Goal: Task Accomplishment & Management: Use online tool/utility

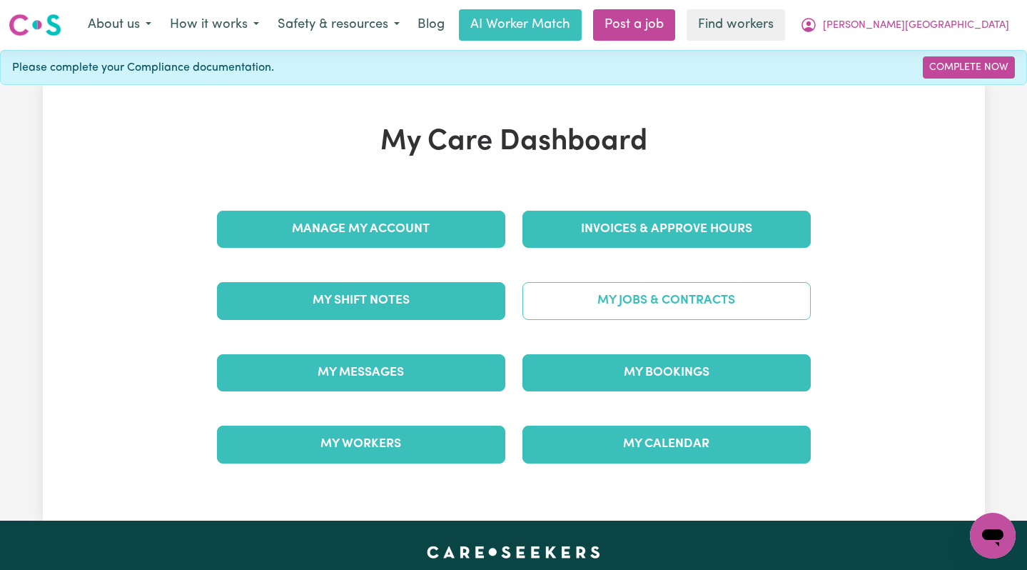
click at [703, 288] on link "My Jobs & Contracts" at bounding box center [667, 300] width 288 height 37
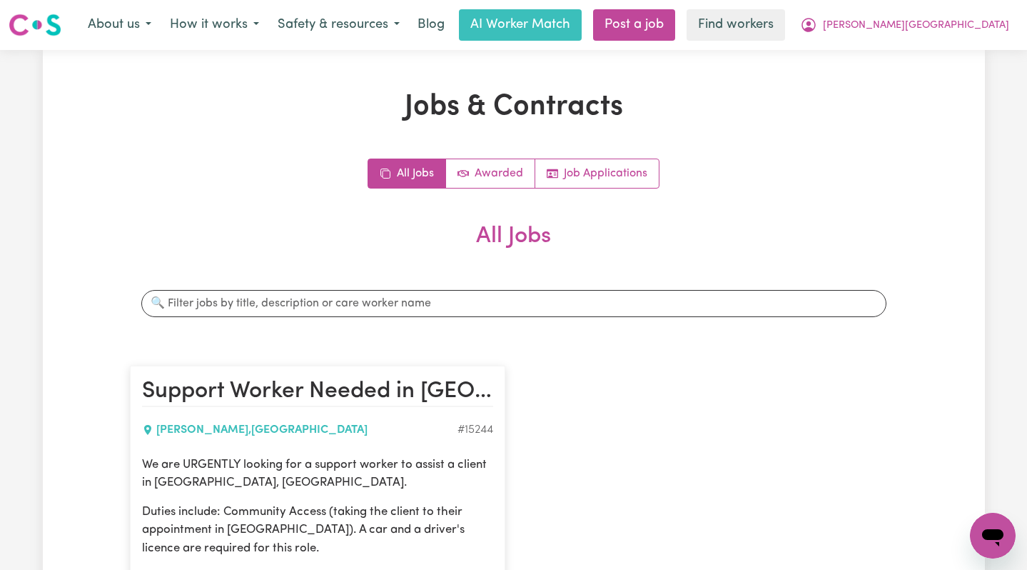
scroll to position [245, 0]
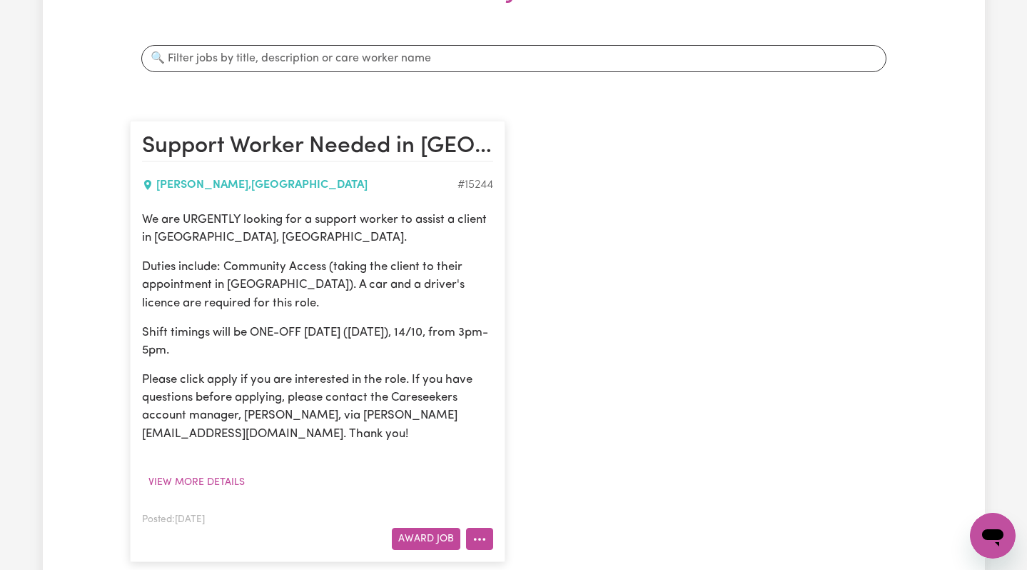
click at [478, 540] on icon "More options" at bounding box center [480, 539] width 14 height 14
click at [423, 531] on button "Award Job" at bounding box center [426, 539] width 69 height 22
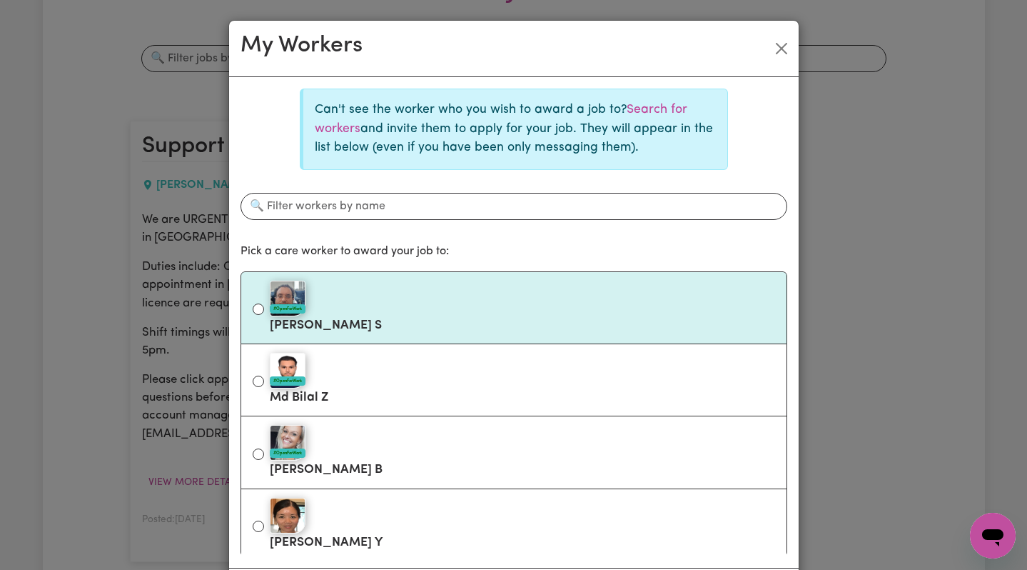
scroll to position [5, 0]
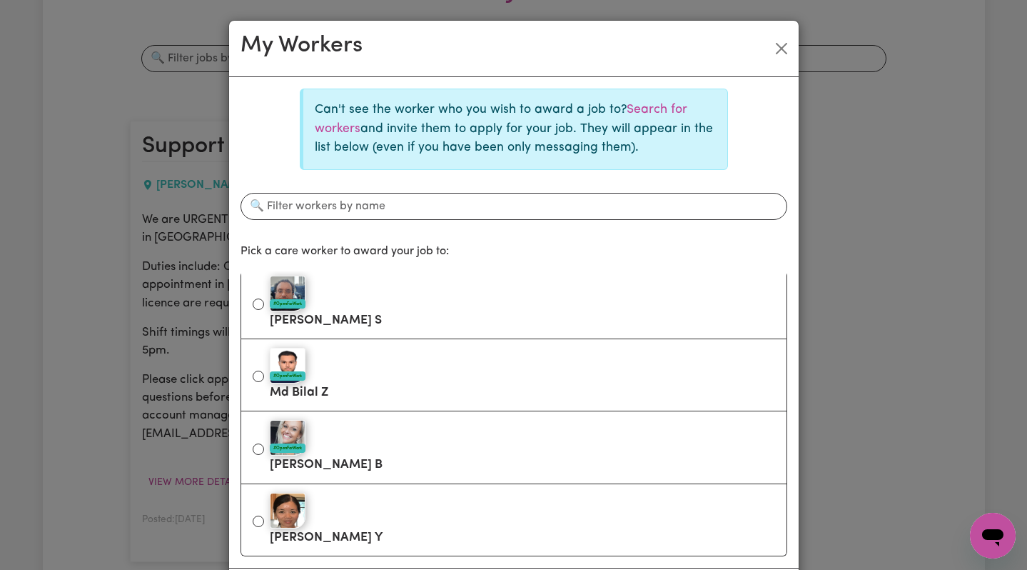
click at [797, 41] on div "My Workers" at bounding box center [514, 49] width 570 height 56
click at [787, 42] on button "Close" at bounding box center [781, 48] width 23 height 23
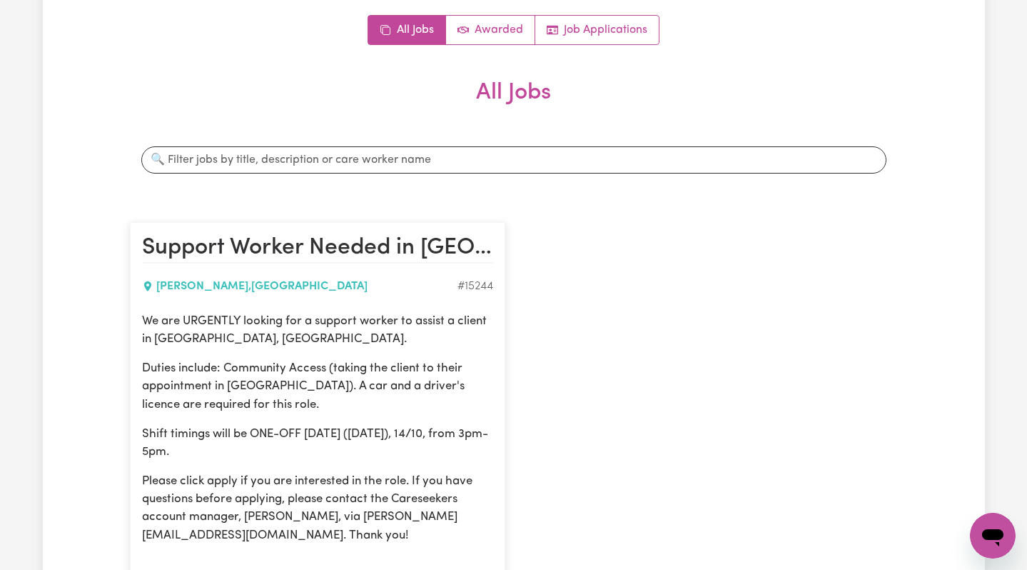
scroll to position [0, 0]
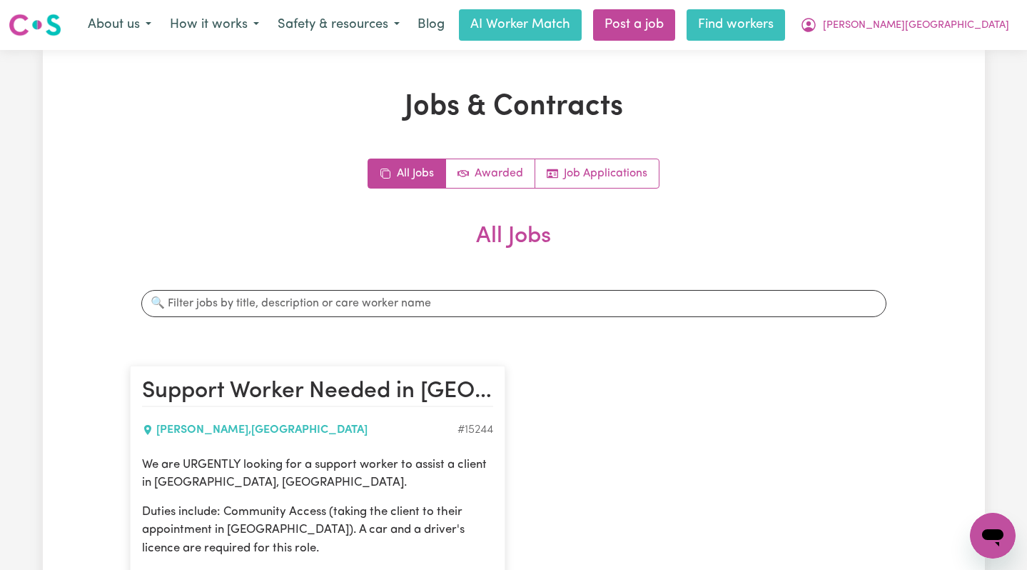
click at [785, 14] on link "Find workers" at bounding box center [736, 24] width 99 height 31
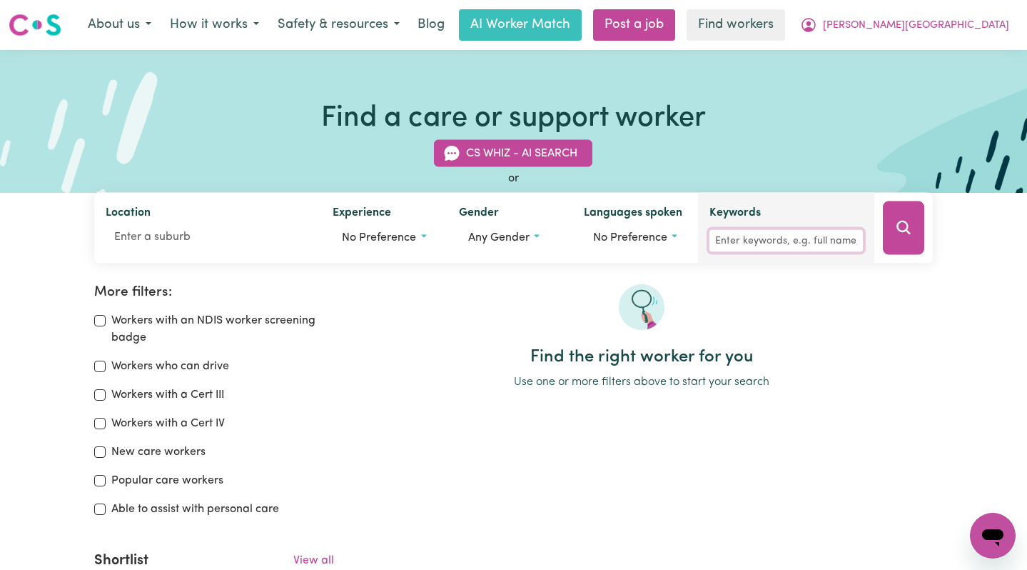
click at [801, 230] on input "Keywords" at bounding box center [786, 241] width 153 height 22
type input "abeer"
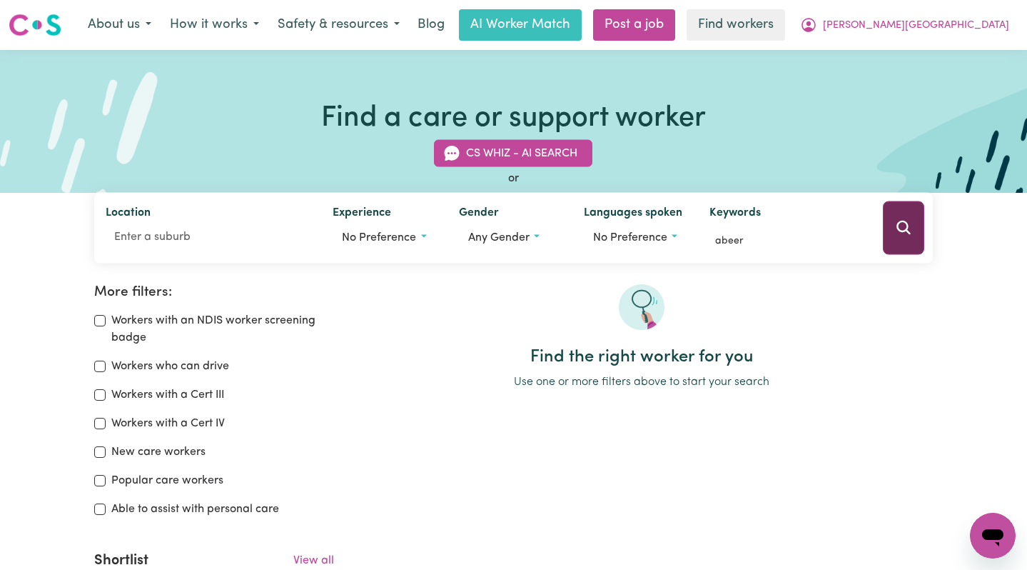
click at [899, 235] on icon "Search" at bounding box center [903, 227] width 17 height 17
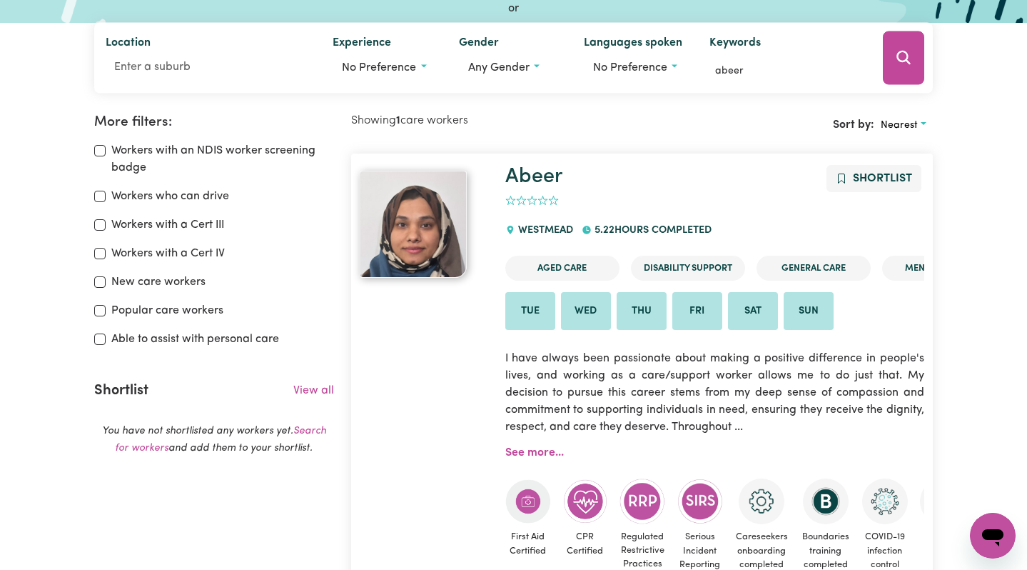
scroll to position [107, 0]
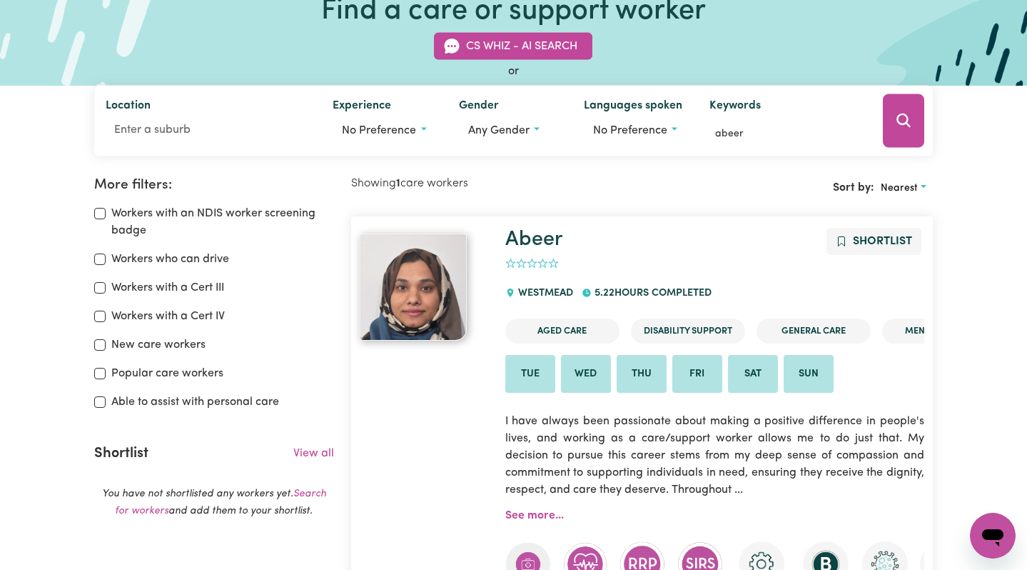
click at [538, 225] on article "Abeer Shortlist 0 WESTMEAD 5.22 hours completed Aged Care Disability Support Ge…" at bounding box center [642, 470] width 582 height 508
click at [533, 241] on link "Abeer" at bounding box center [533, 239] width 57 height 21
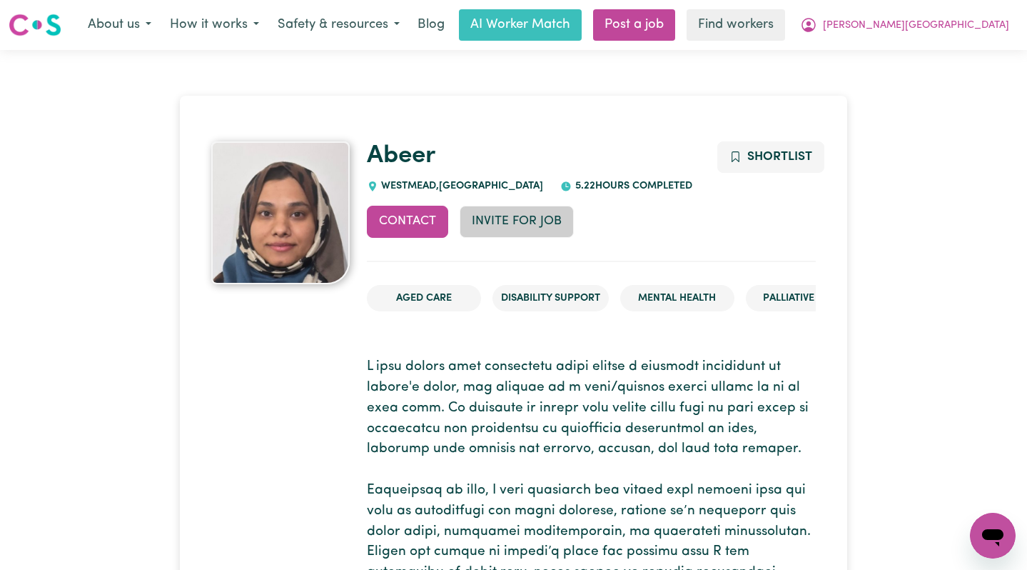
click at [519, 226] on button "Invite for Job" at bounding box center [517, 221] width 114 height 31
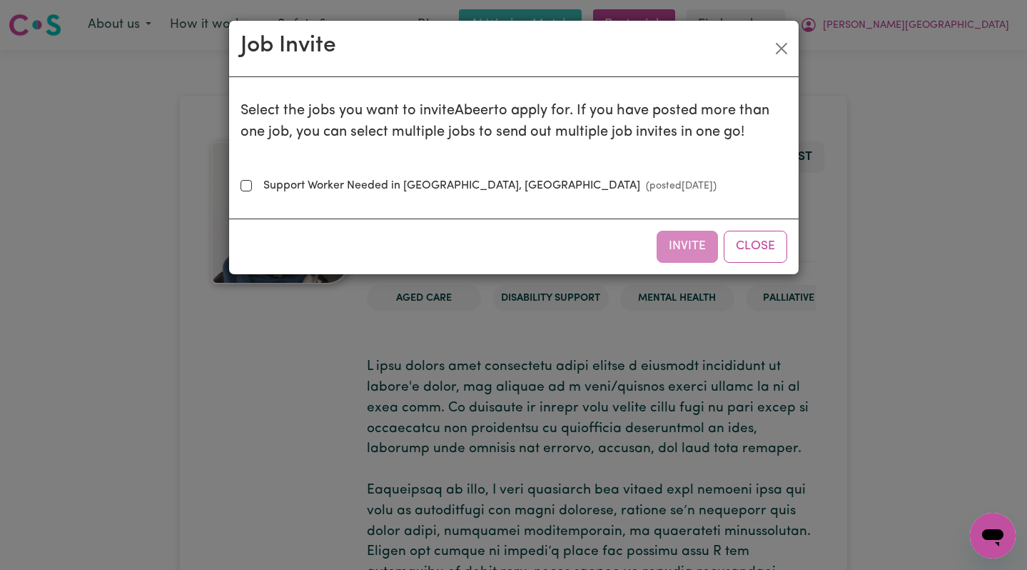
click at [448, 185] on label "Support Worker Needed in Eastwood, NSW (posted Oct 13 2025 )" at bounding box center [487, 185] width 459 height 17
click at [252, 185] on input "Support Worker Needed in Eastwood, NSW (posted Oct 13 2025 )" at bounding box center [246, 185] width 11 height 11
checkbox input "true"
click at [685, 238] on button "Invite" at bounding box center [687, 246] width 61 height 31
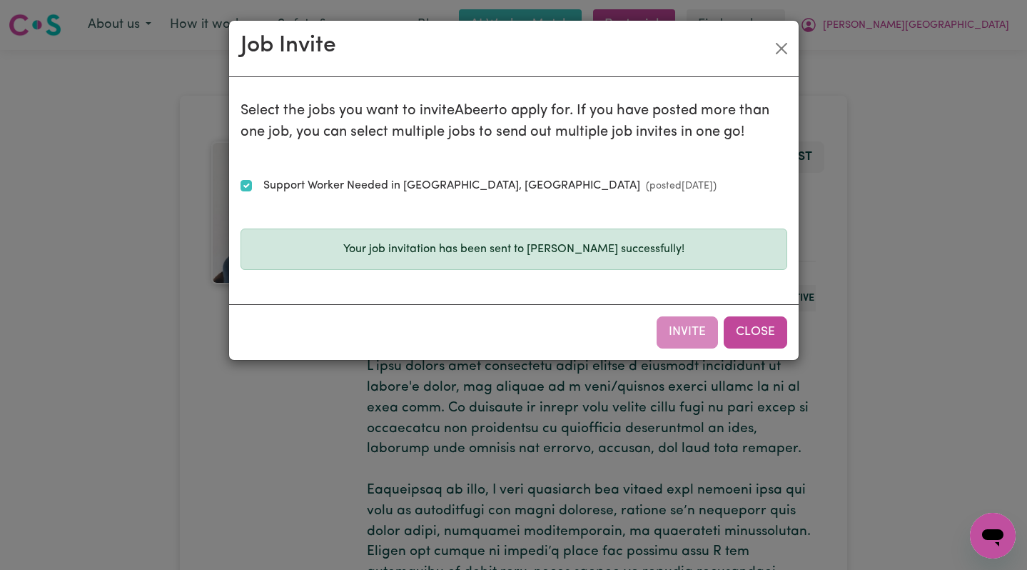
click at [769, 333] on button "Close" at bounding box center [756, 331] width 64 height 31
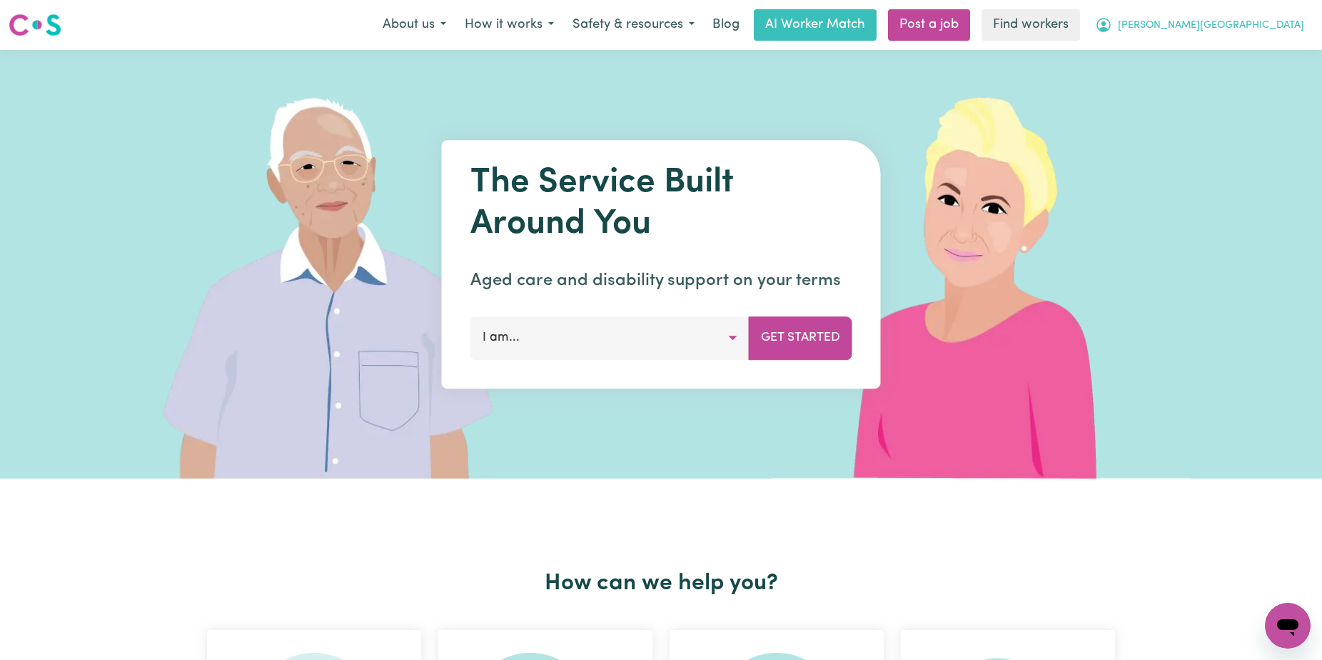
click at [1232, 29] on span "[PERSON_NAME][GEOGRAPHIC_DATA]" at bounding box center [1211, 26] width 186 height 16
click at [1224, 76] on link "Logout" at bounding box center [1256, 82] width 113 height 27
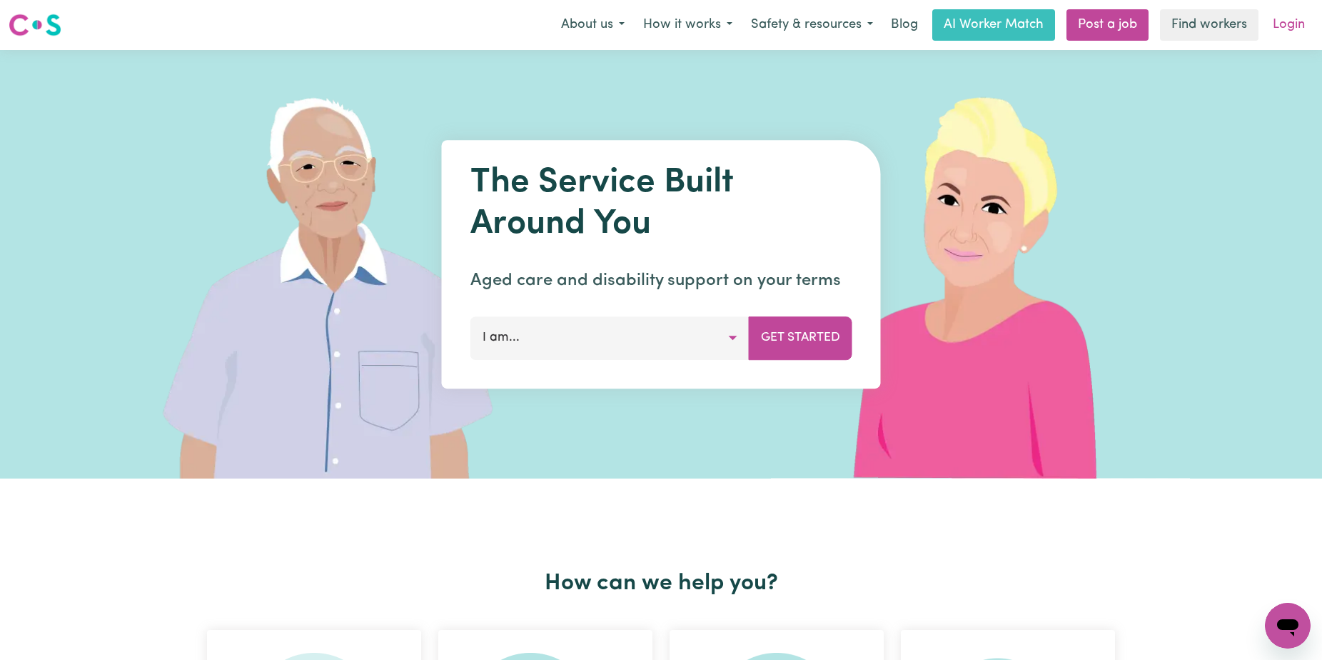
click at [1270, 23] on link "Login" at bounding box center [1288, 24] width 49 height 31
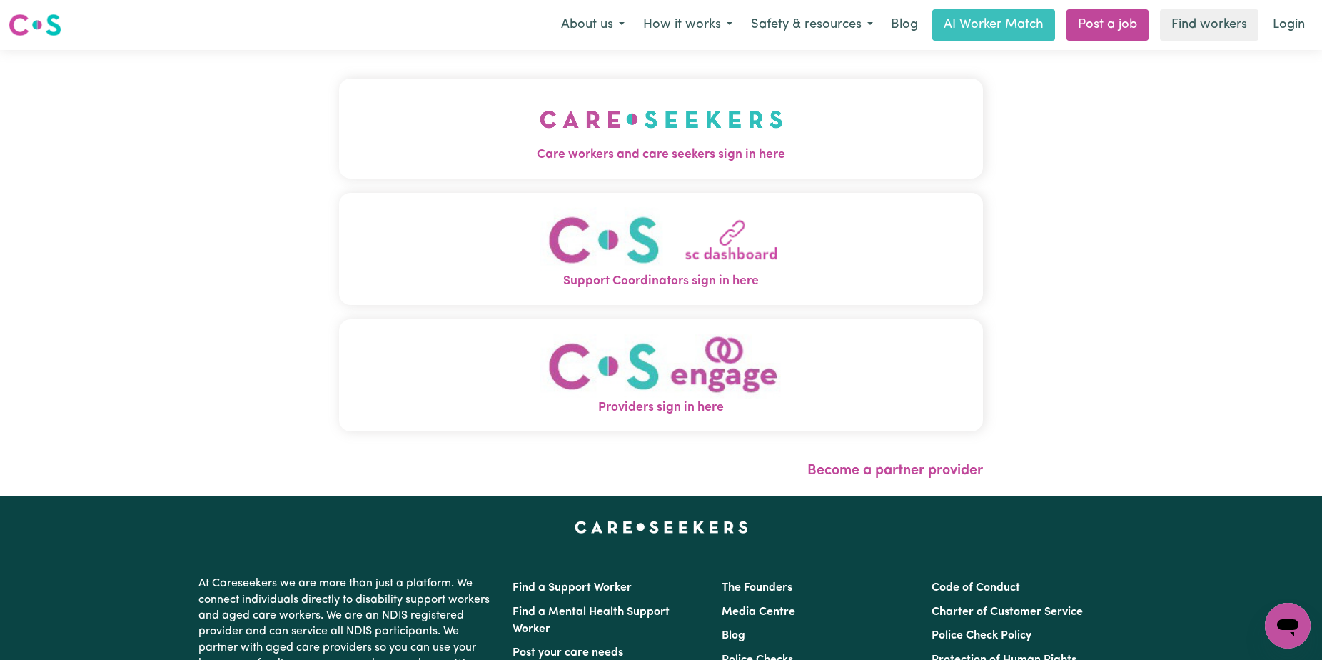
click at [672, 76] on div "Care workers and care seekers sign in here Support Coordinators sign in here Pr…" at bounding box center [661, 273] width 661 height 446
click at [685, 108] on img "Care workers and care seekers sign in here" at bounding box center [661, 119] width 243 height 53
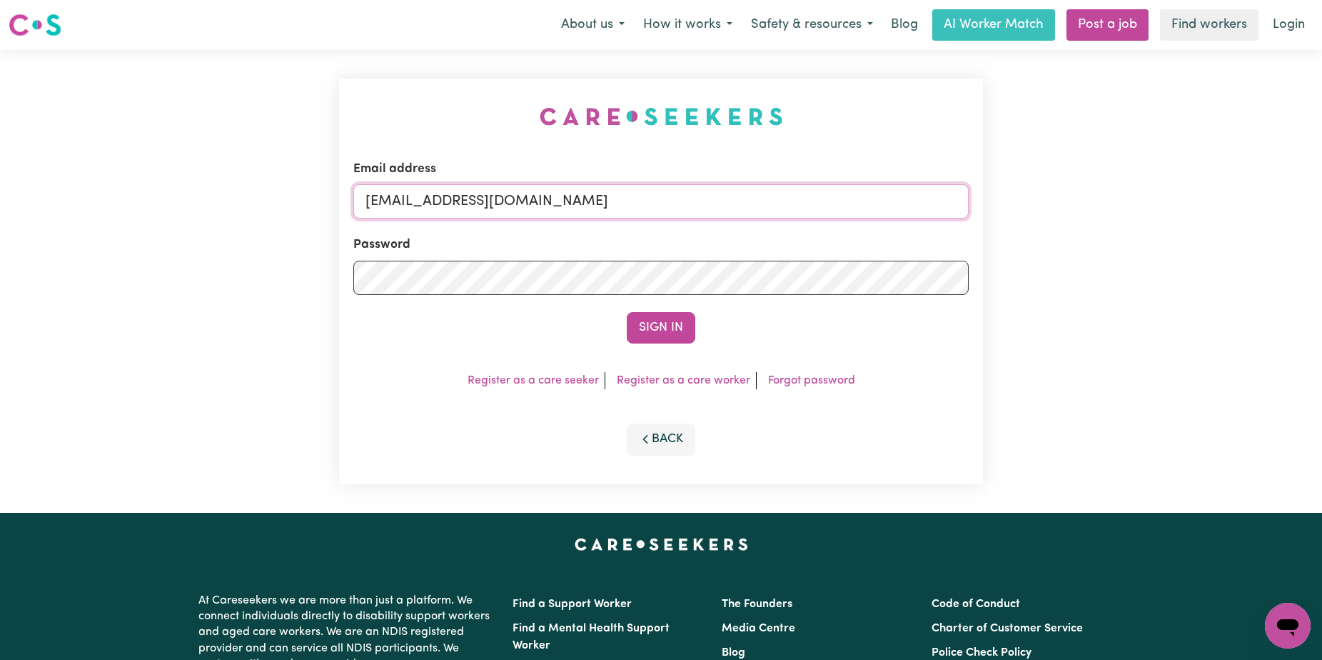
click at [907, 206] on input "[EMAIL_ADDRESS][DOMAIN_NAME]" at bounding box center [660, 201] width 615 height 34
drag, startPoint x: 840, startPoint y: 204, endPoint x: 439, endPoint y: 203, distance: 401.2
click at [439, 203] on input "[EMAIL_ADDRESS][DOMAIN_NAME]" at bounding box center [660, 201] width 615 height 34
paste input "[EMAIL_ADDRESS][DOMAIN_NAME]"
type input "[EMAIL_ADDRESS][DOMAIN_NAME]"
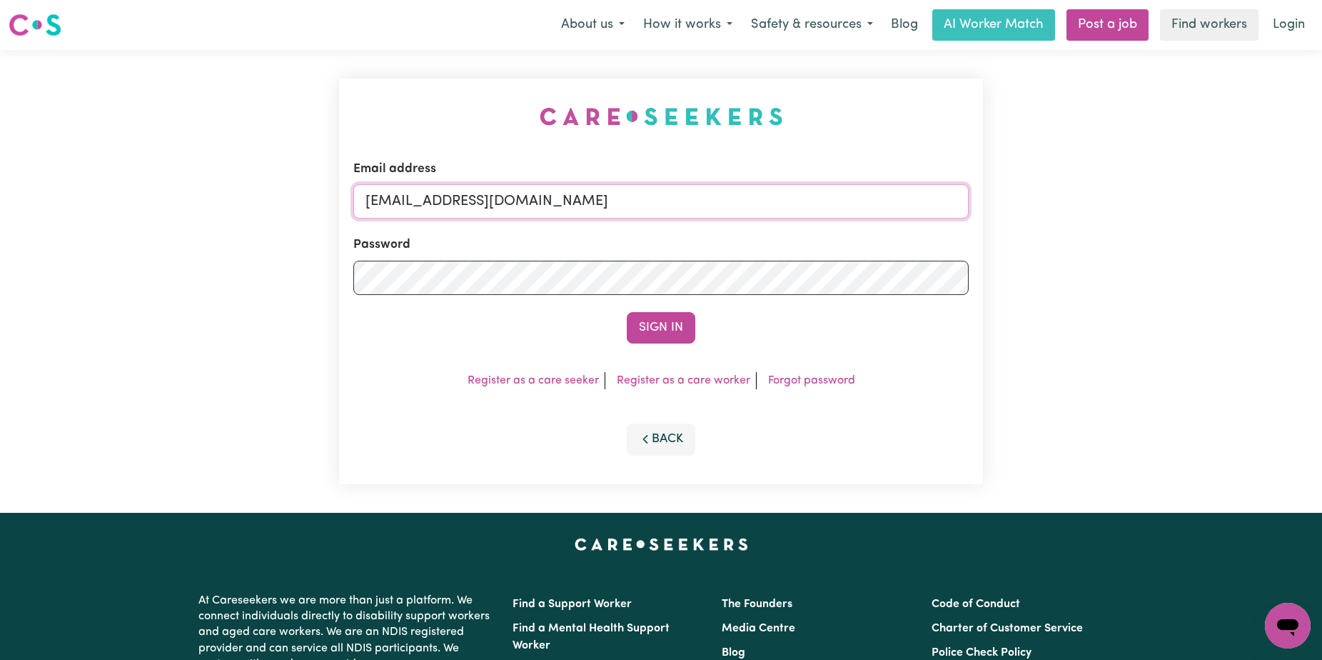
click at [627, 312] on button "Sign In" at bounding box center [661, 327] width 69 height 31
